Goal: Book appointment/travel/reservation

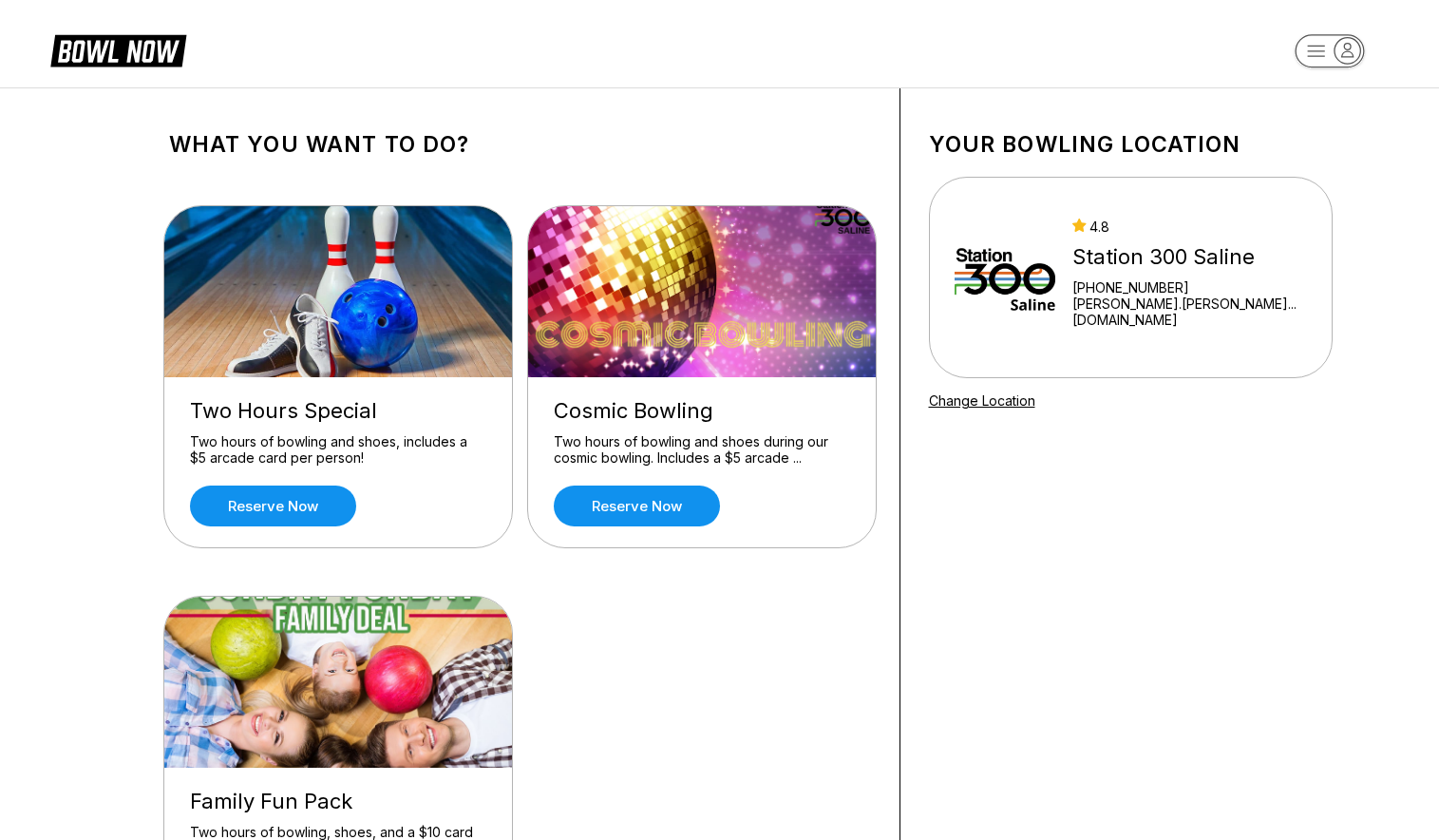
click at [1057, 279] on img at bounding box center [1006, 276] width 102 height 142
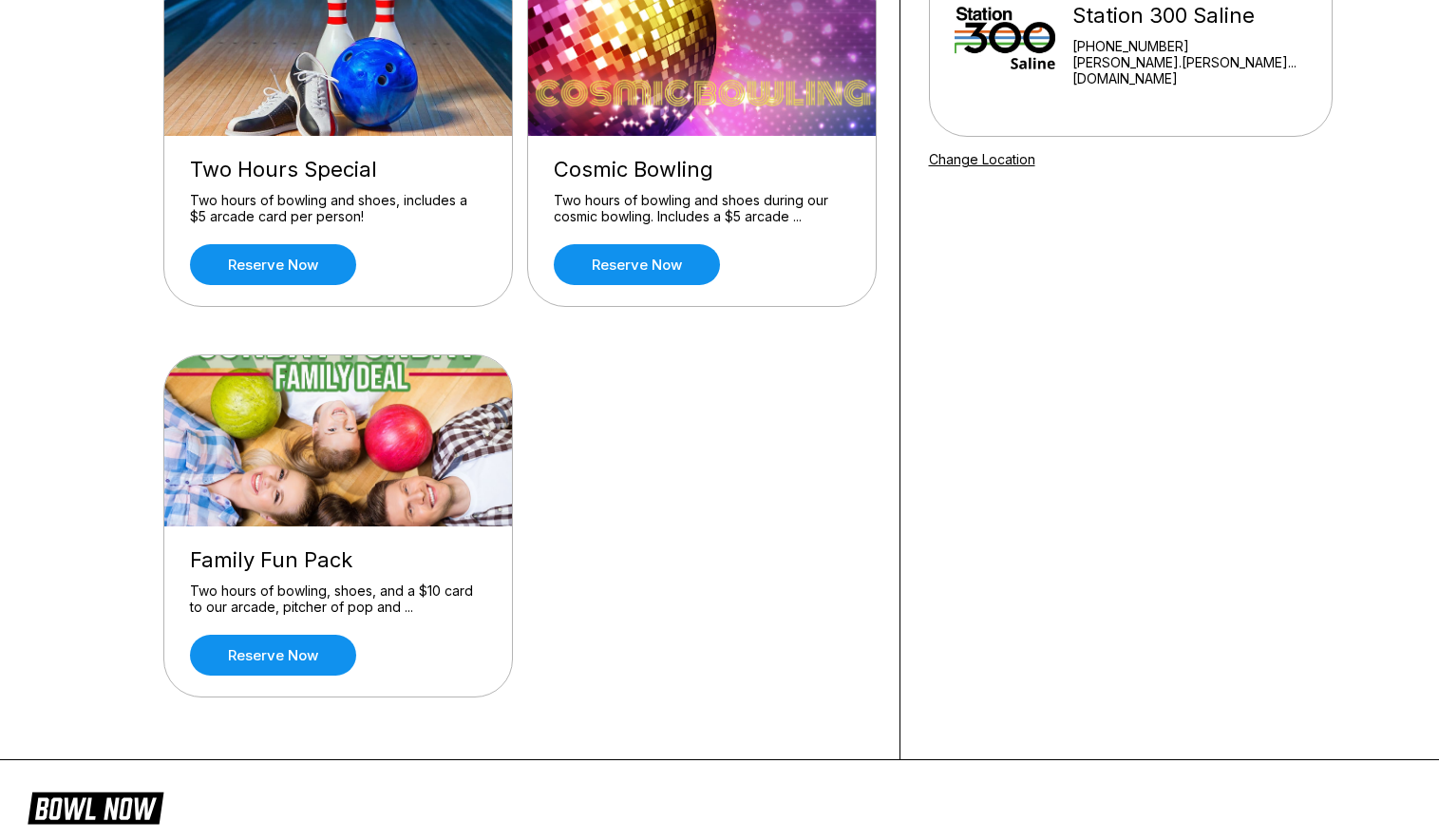
scroll to position [254, 0]
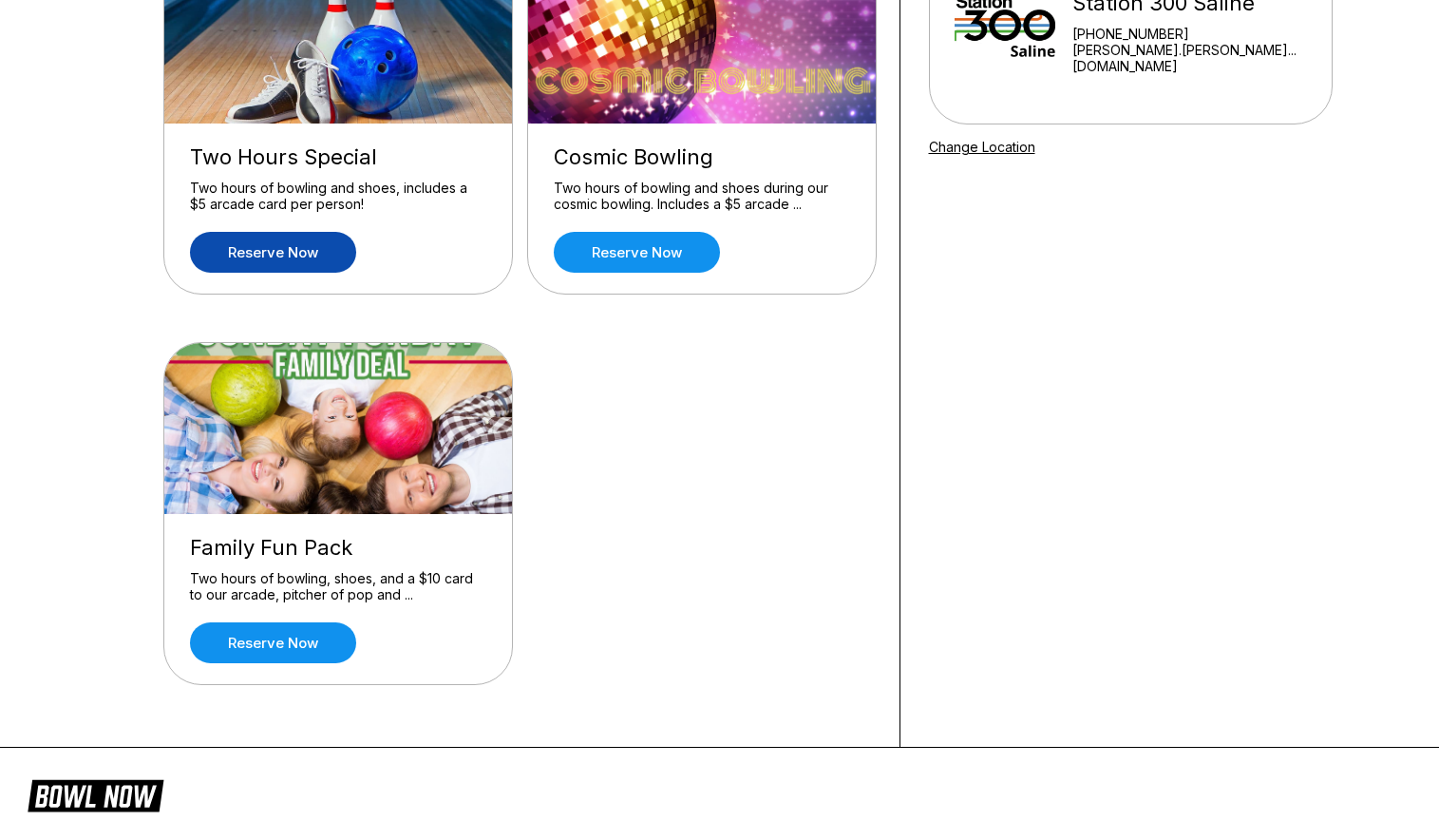
click at [308, 252] on link "Reserve now" at bounding box center [273, 252] width 167 height 41
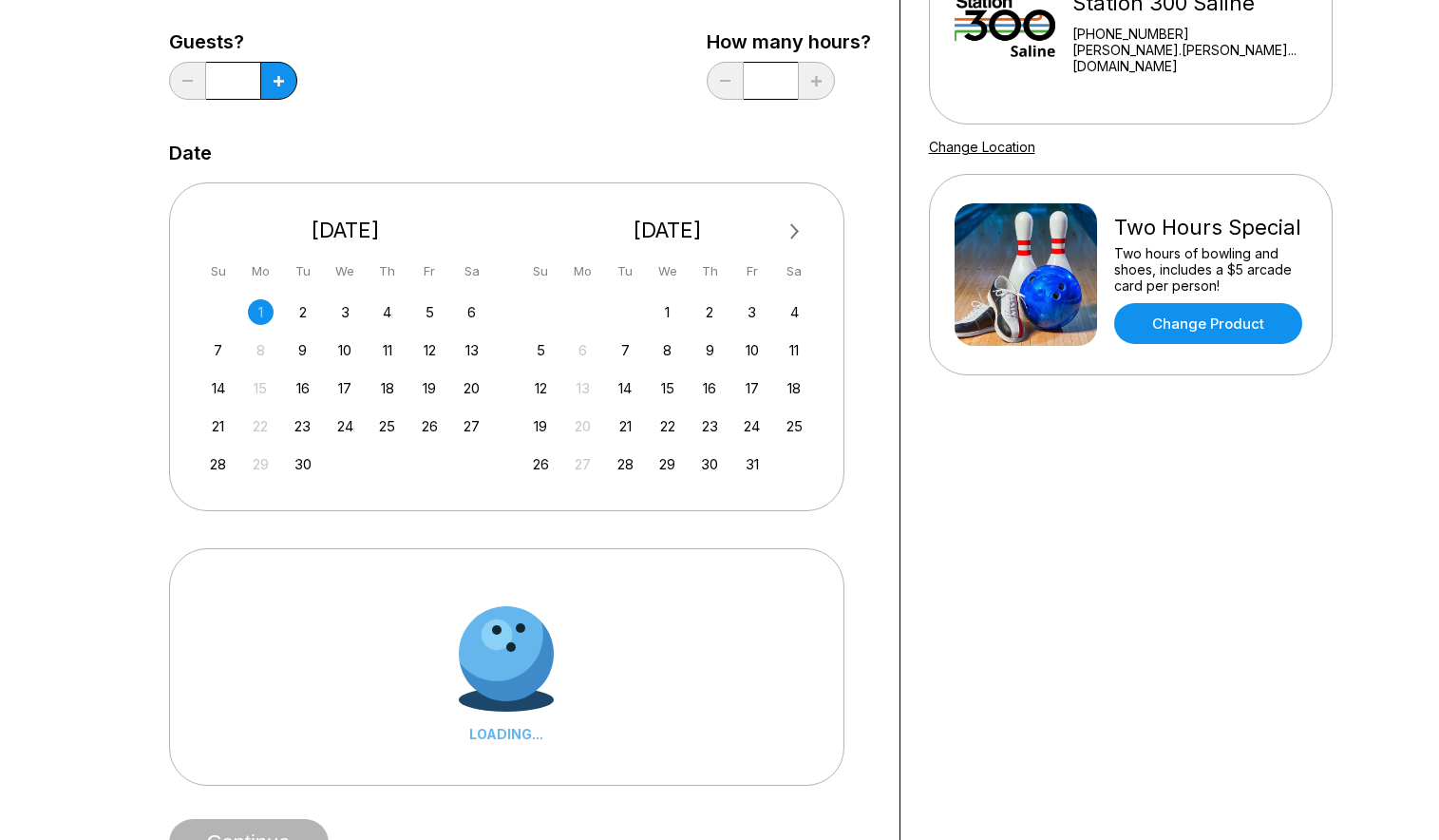
scroll to position [0, 0]
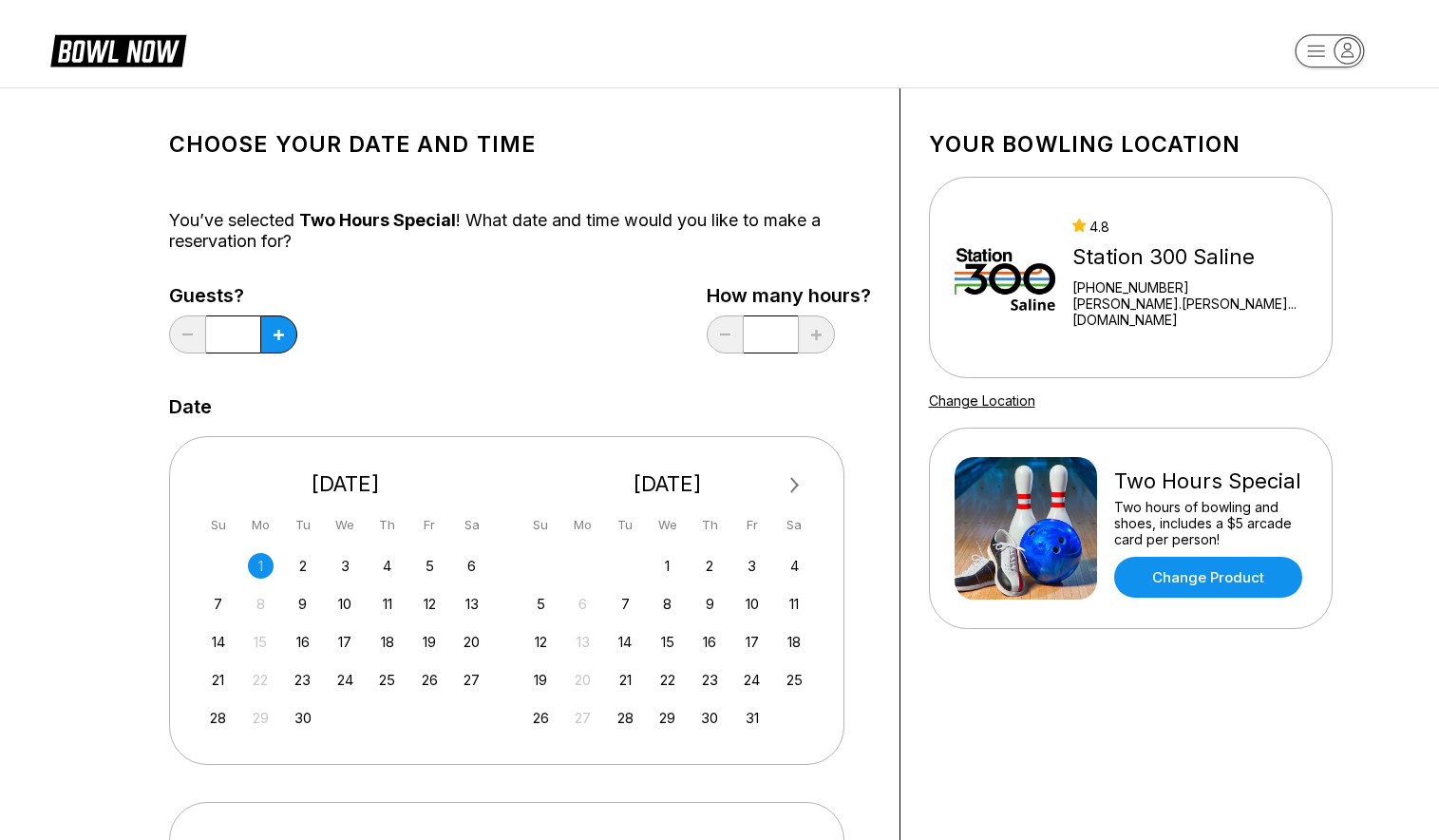
click at [263, 561] on div "1" at bounding box center [261, 566] width 25 height 25
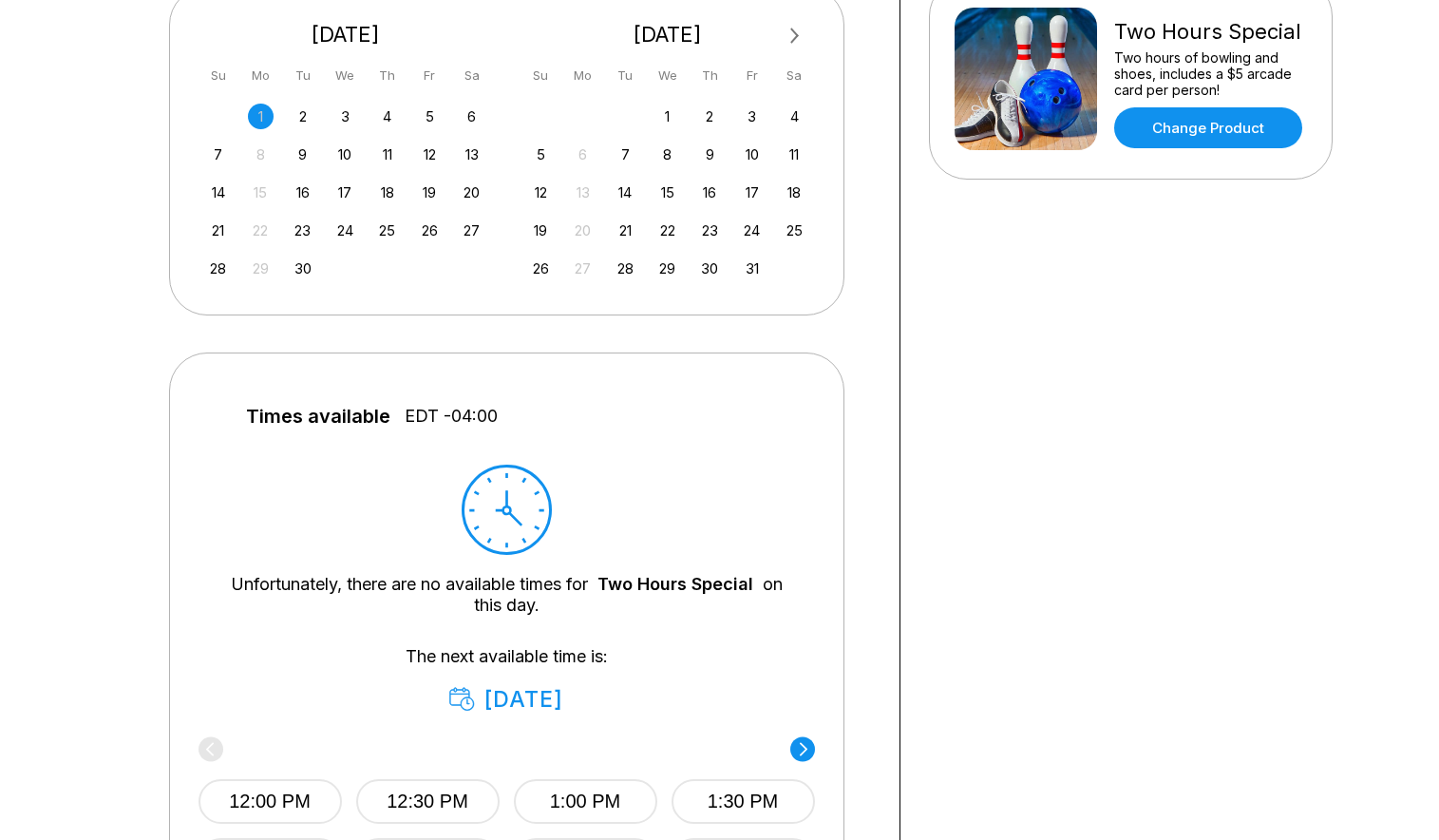
scroll to position [572, 0]
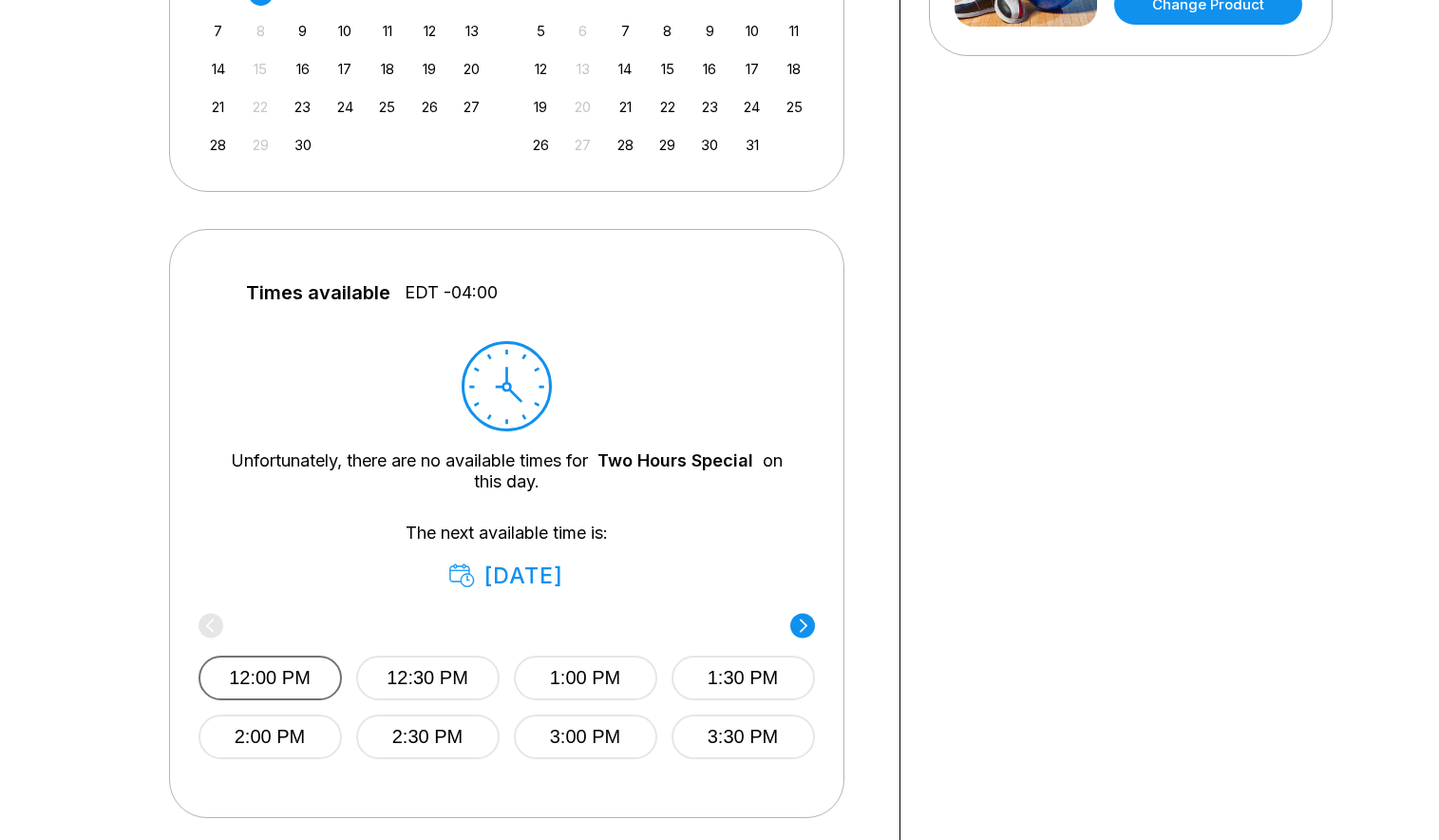
click at [293, 667] on button "12:00 PM" at bounding box center [271, 678] width 143 height 45
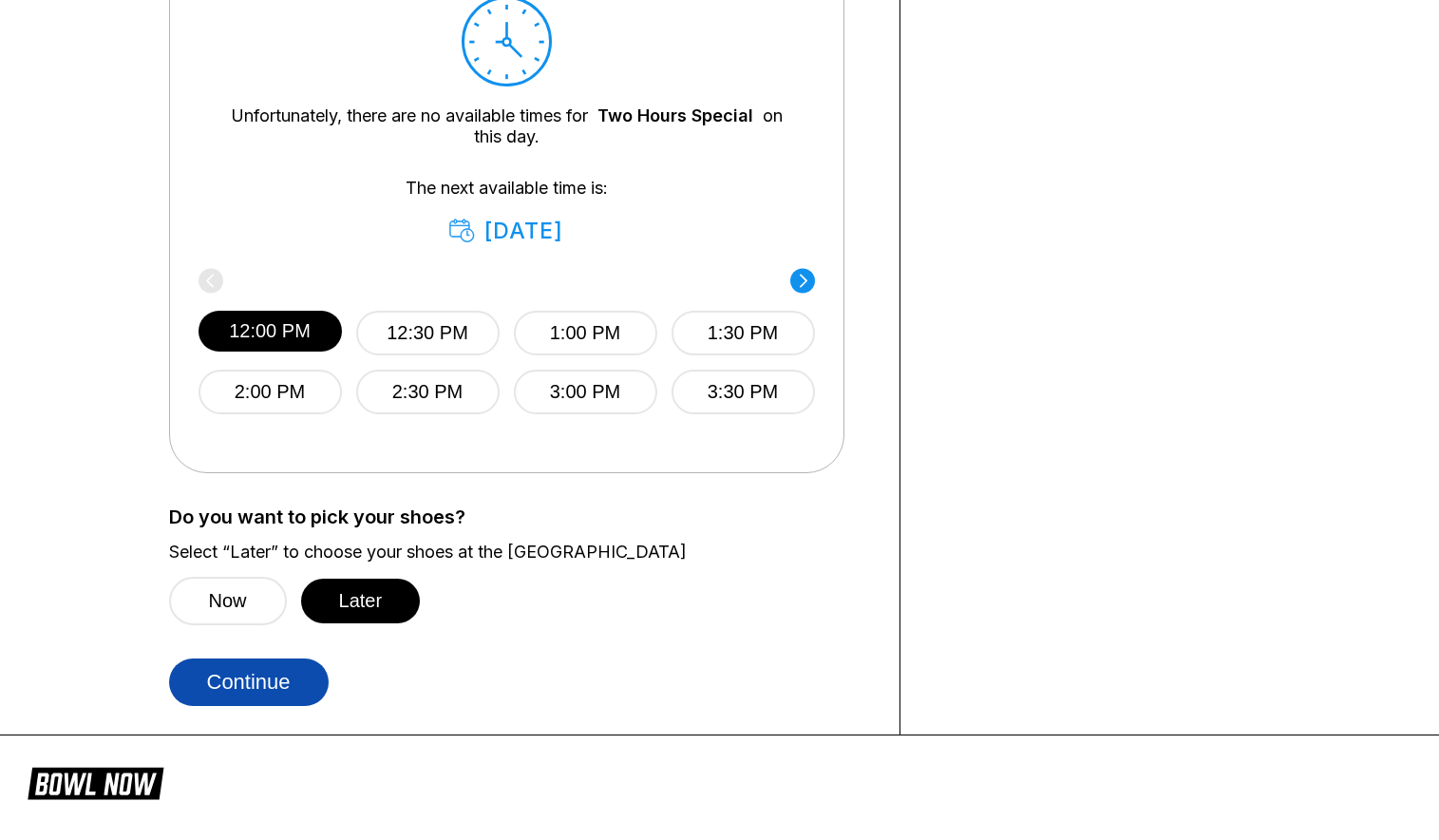
click at [302, 676] on button "Continue" at bounding box center [249, 682] width 160 height 47
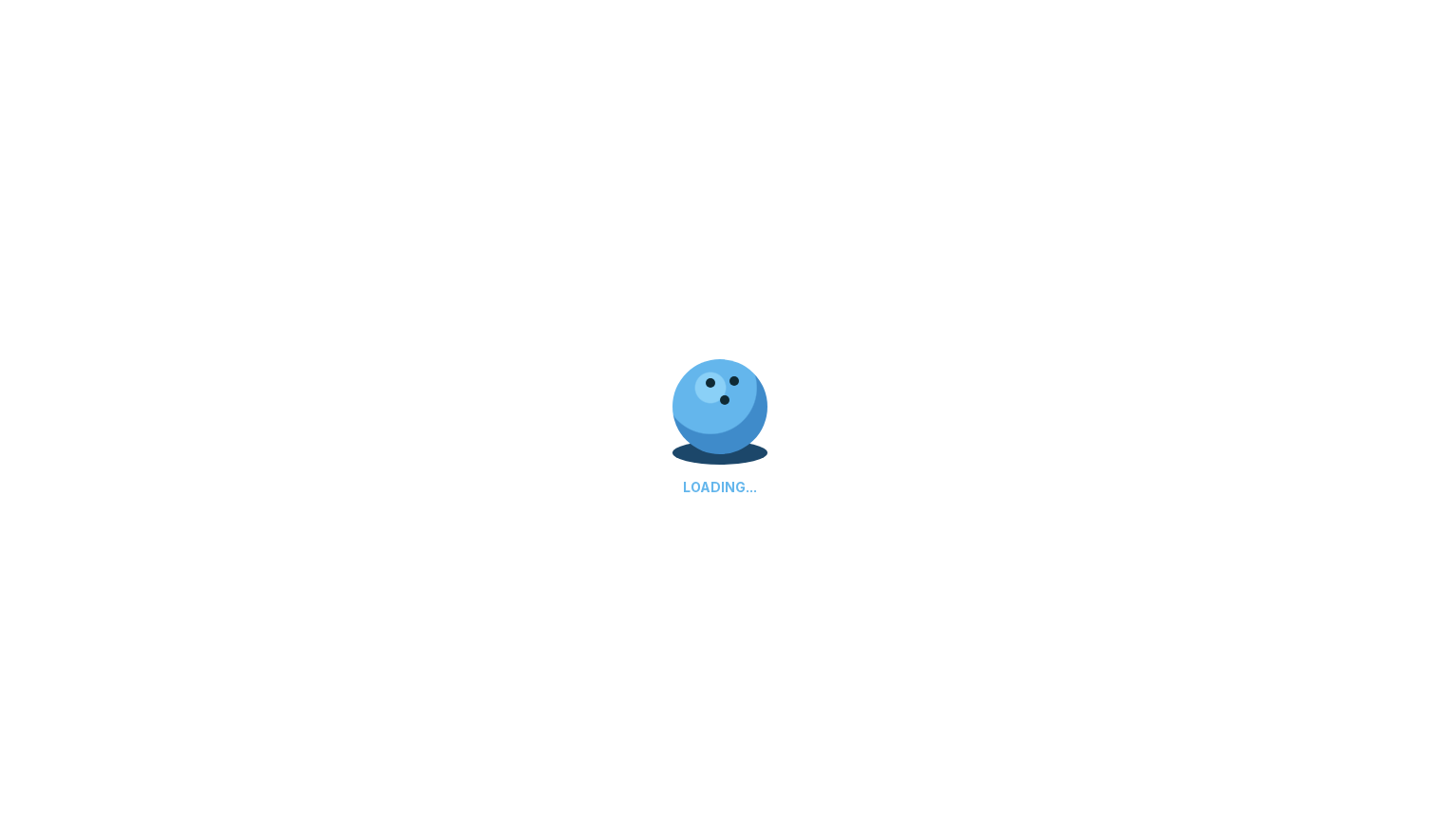
select select "**"
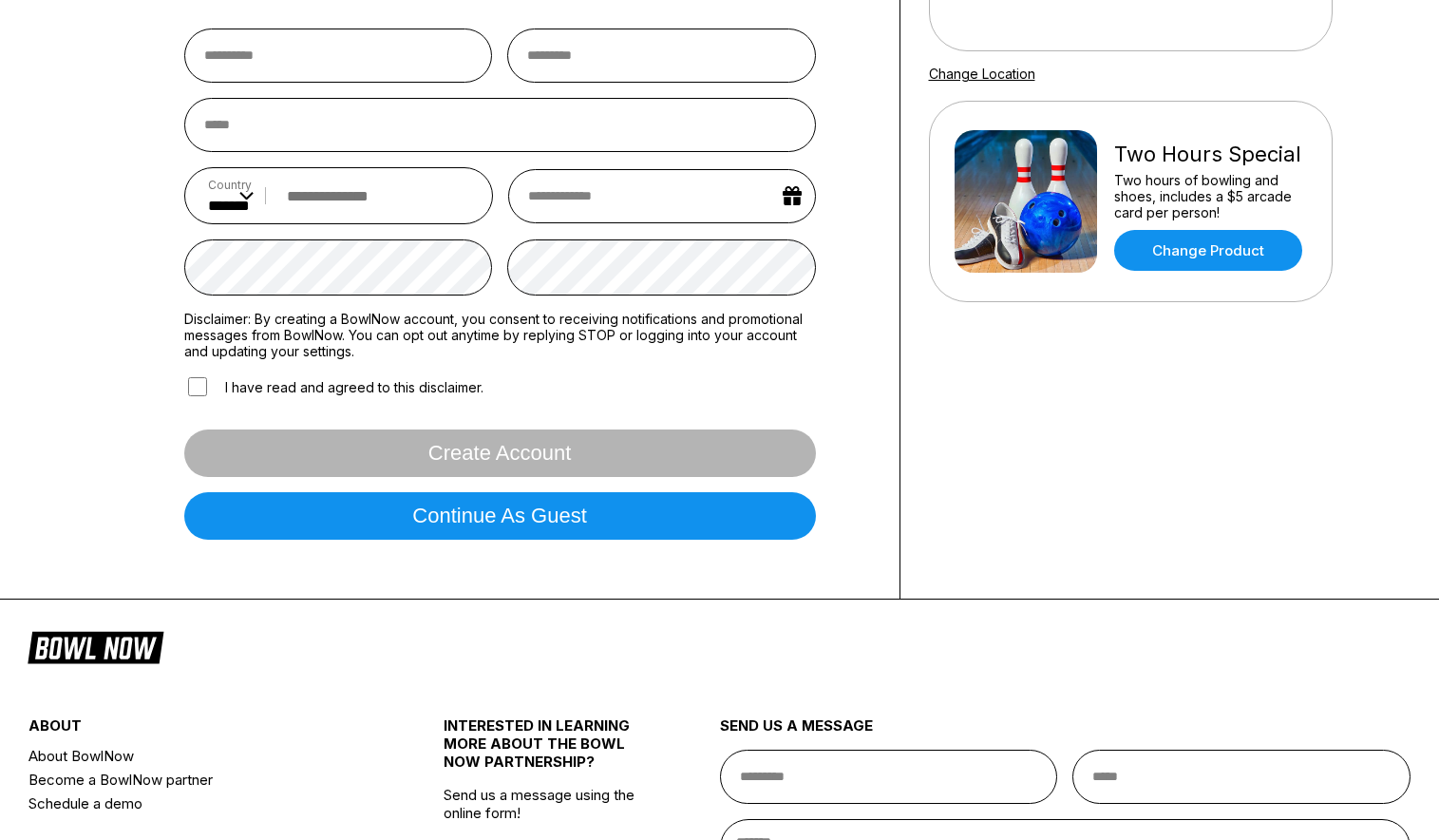
scroll to position [316, 0]
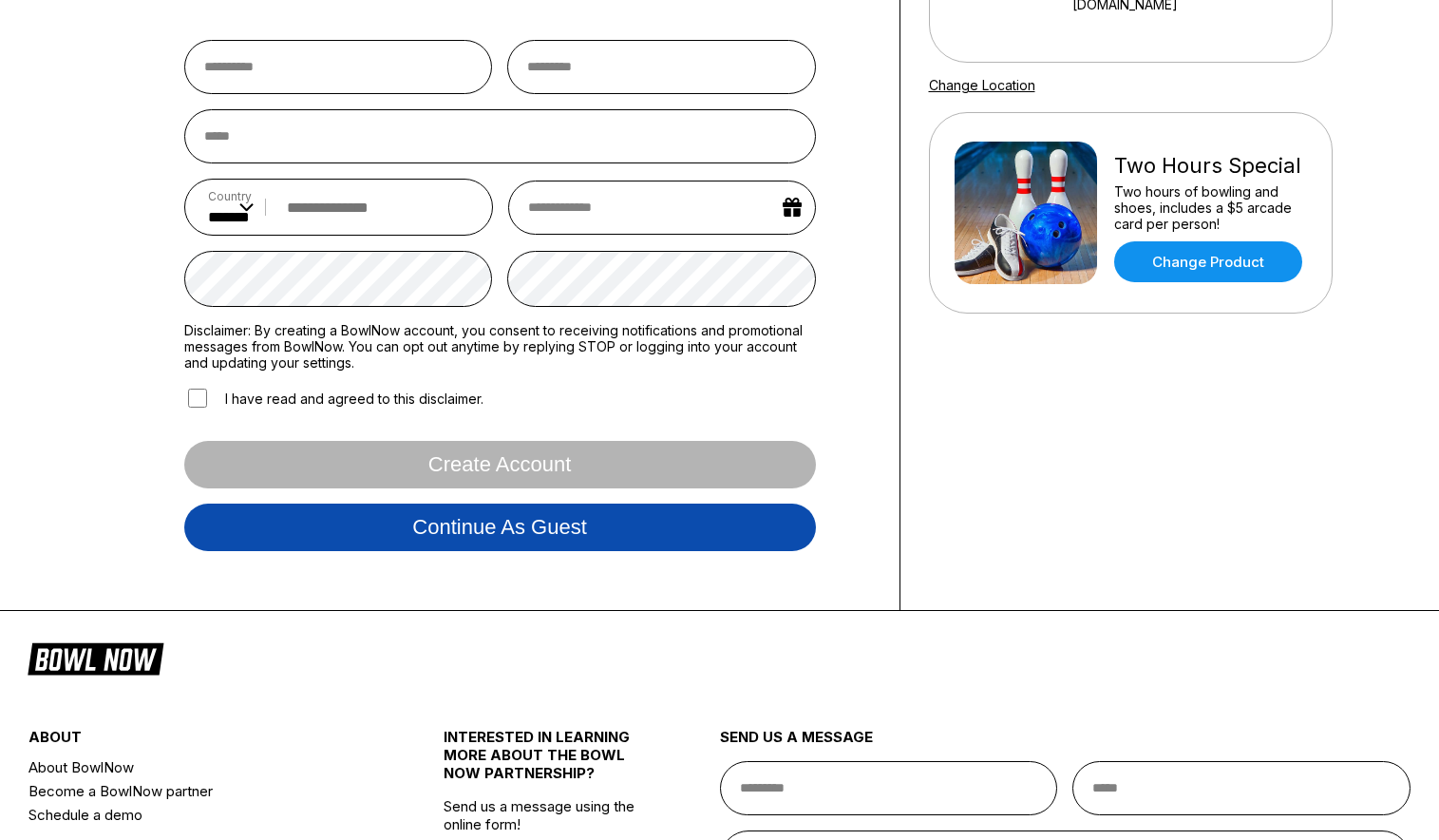
click at [443, 537] on button "Continue as guest" at bounding box center [500, 527] width 631 height 47
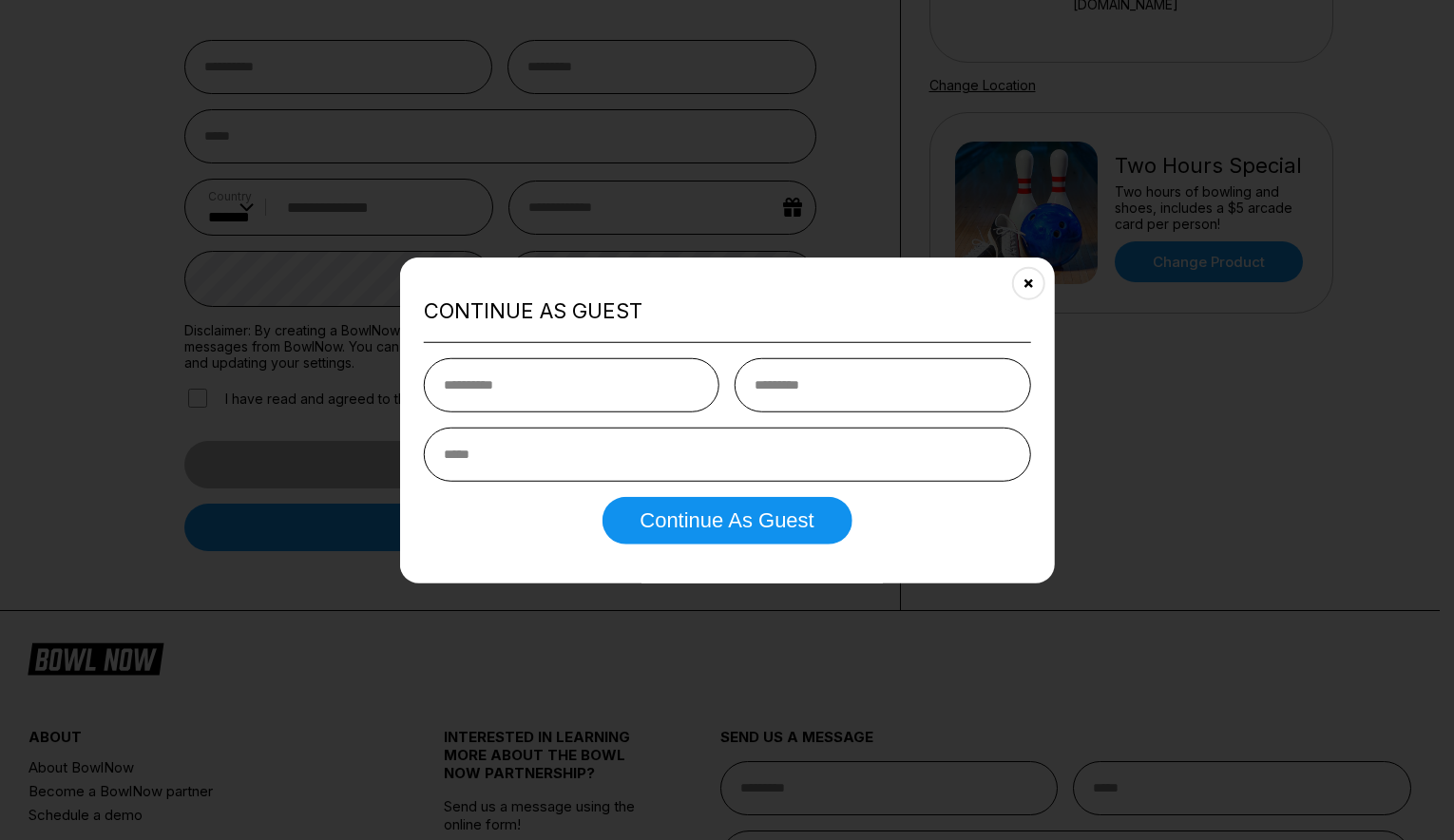
click at [1028, 275] on icon "Close" at bounding box center [1028, 283] width 16 height 16
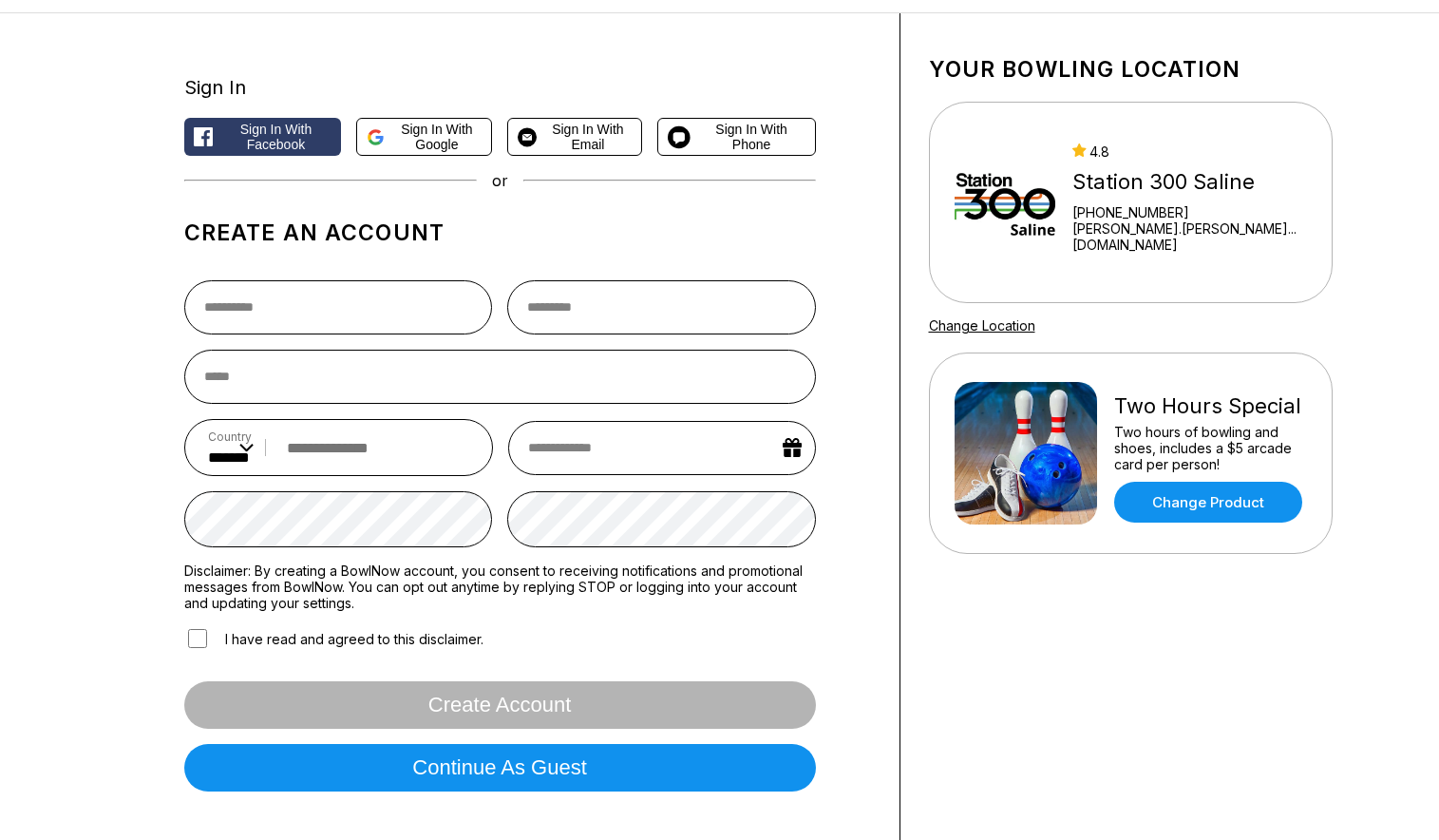
scroll to position [0, 0]
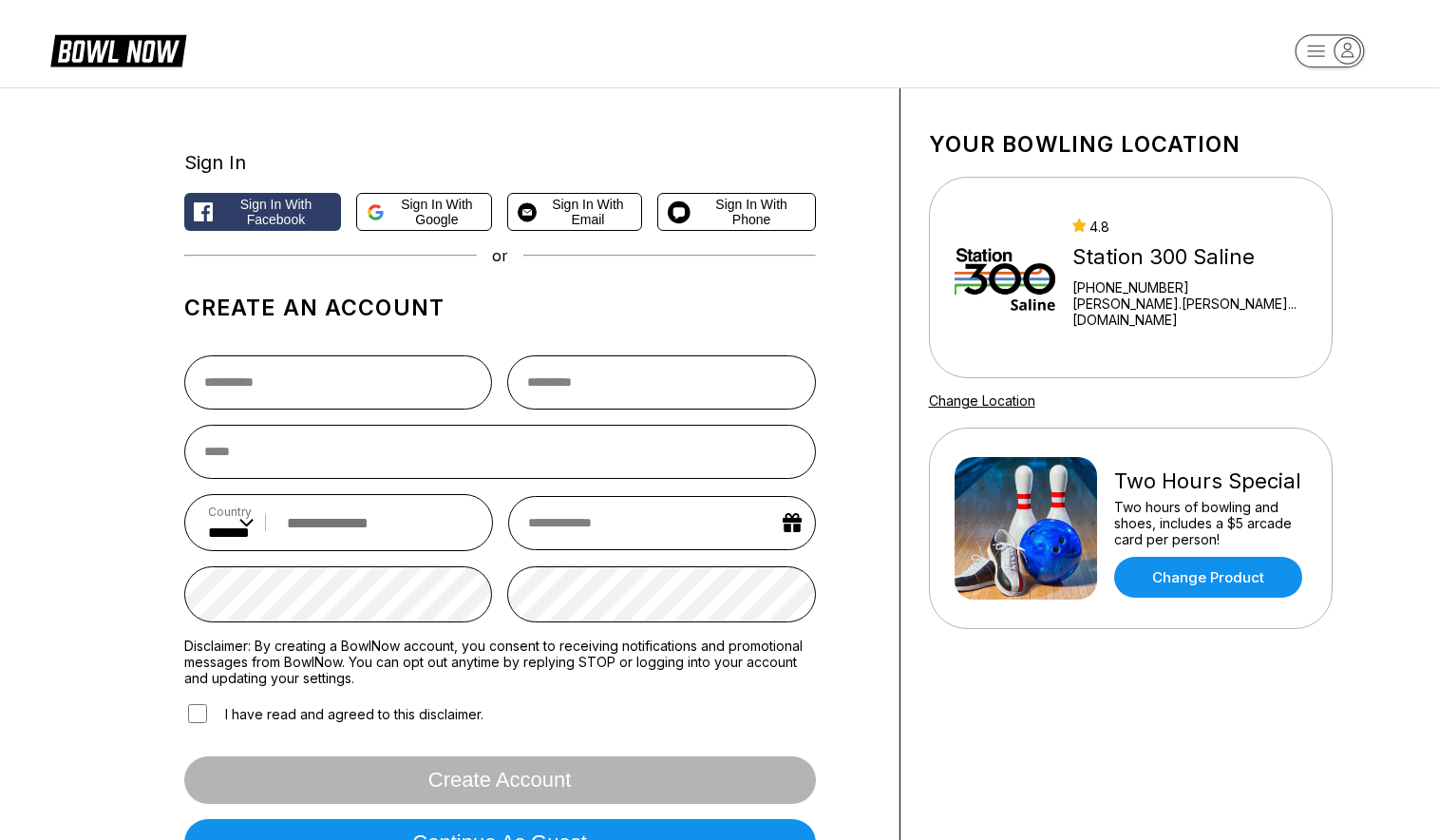
click at [94, 46] on icon at bounding box center [133, 52] width 92 height 22
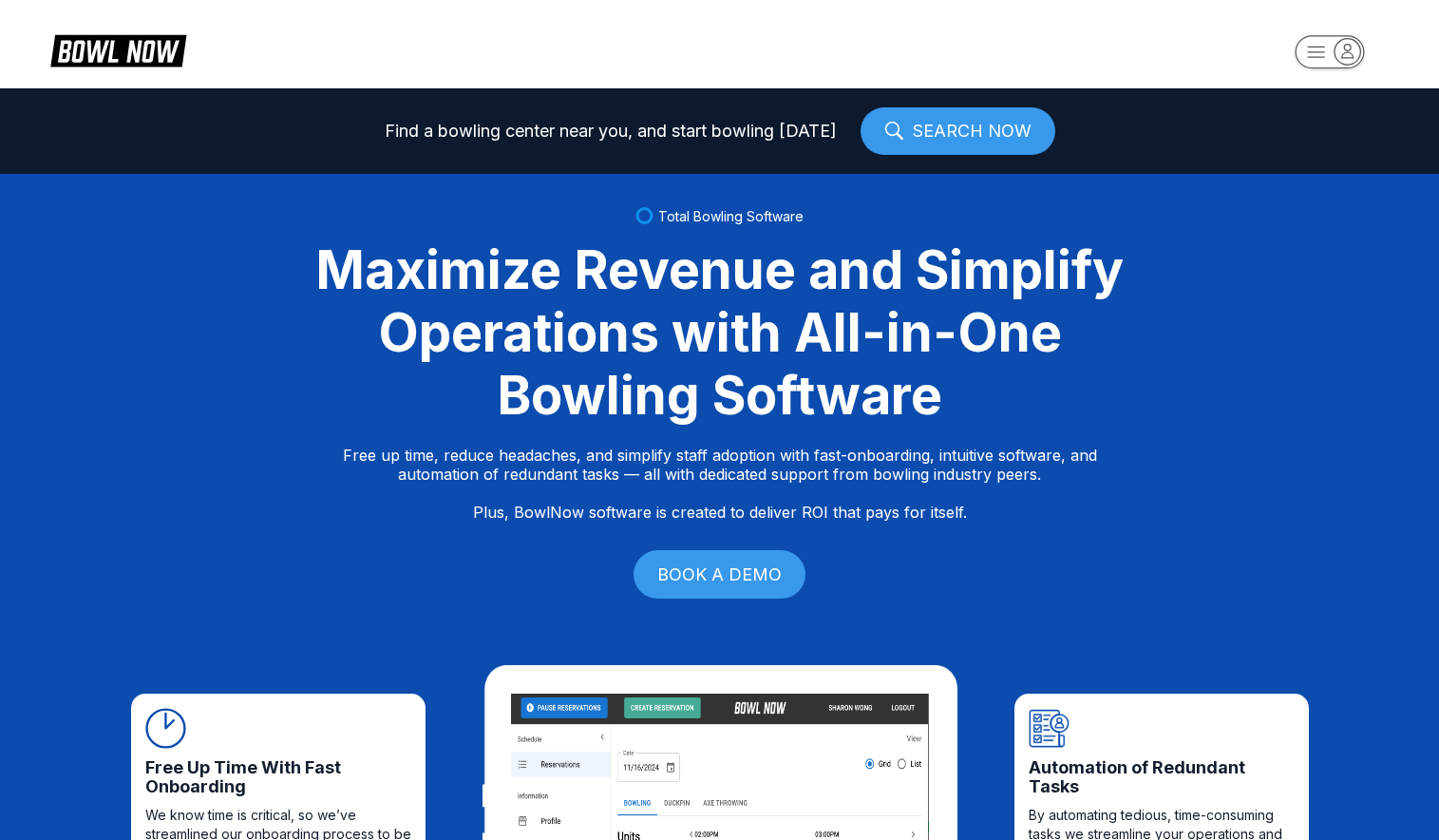
select select "**"
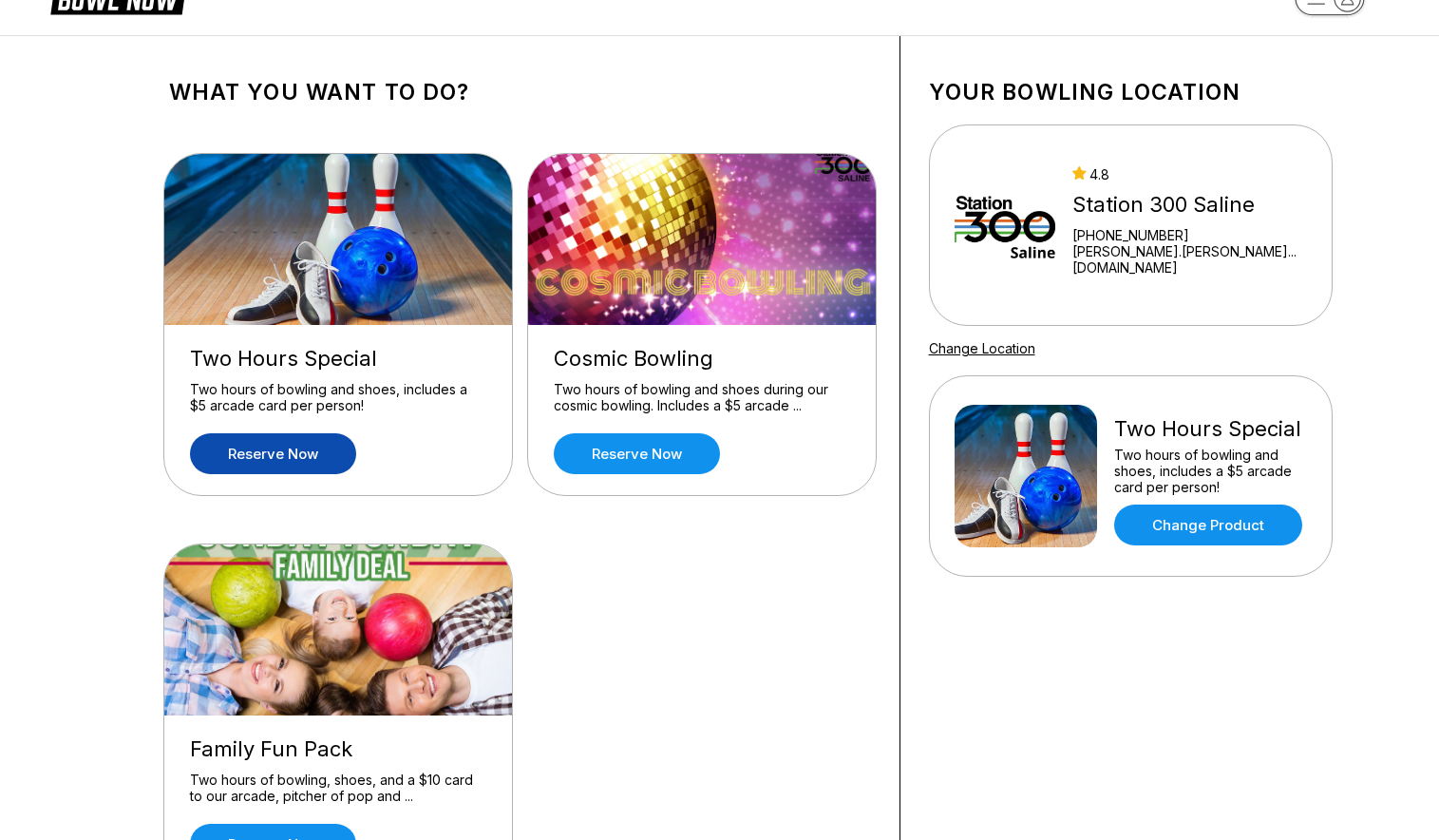
scroll to position [108, 0]
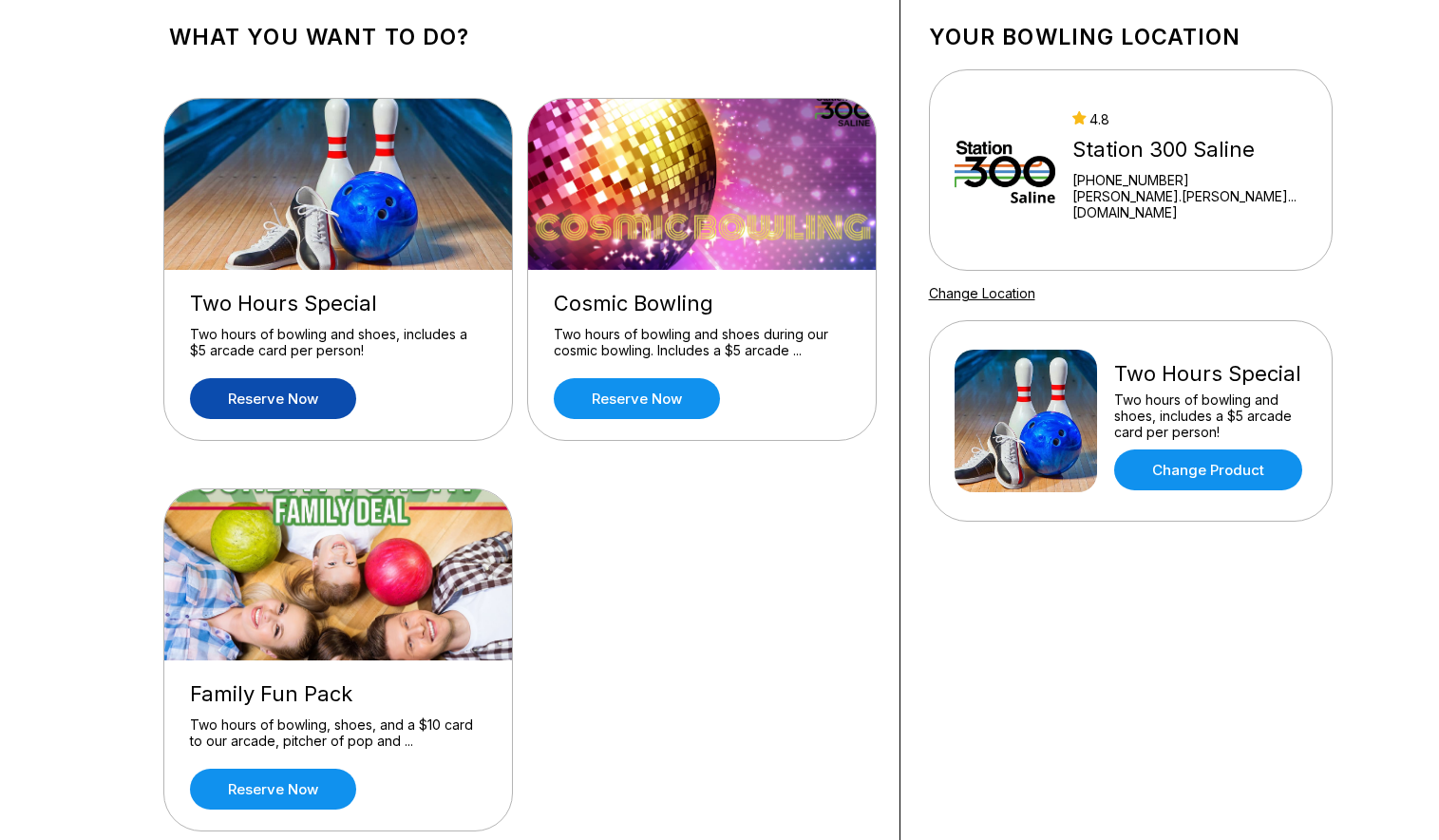
click at [361, 561] on img at bounding box center [339, 574] width 350 height 171
click at [306, 779] on link "Reserve now" at bounding box center [273, 789] width 167 height 41
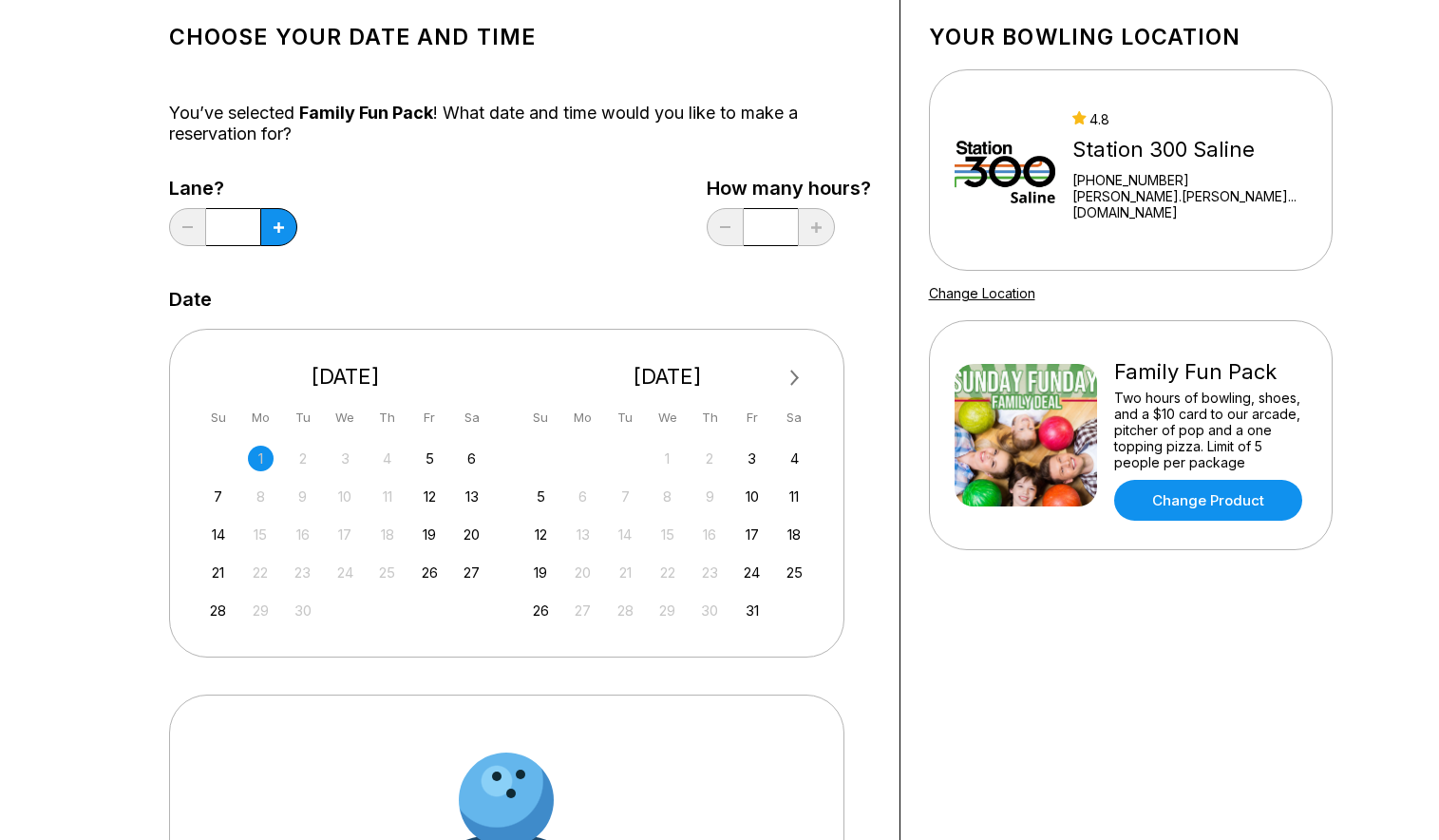
scroll to position [0, 0]
